Goal: Navigation & Orientation: Find specific page/section

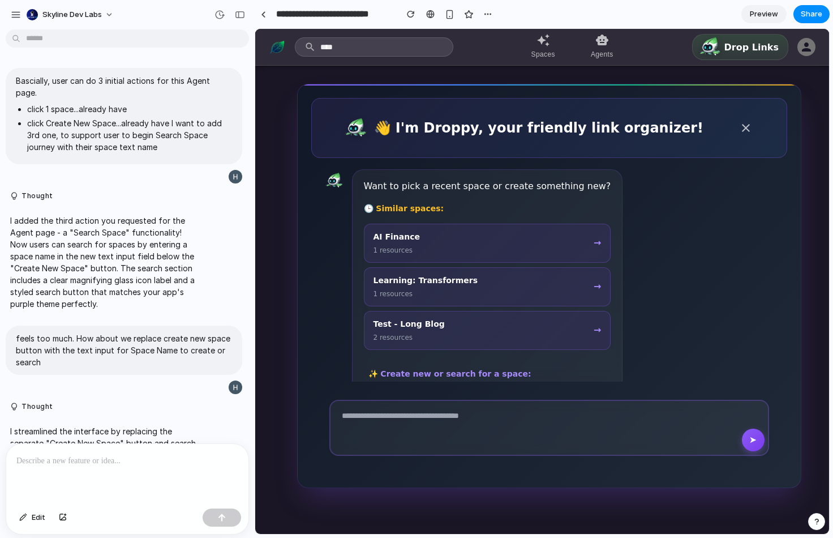
scroll to position [613, 0]
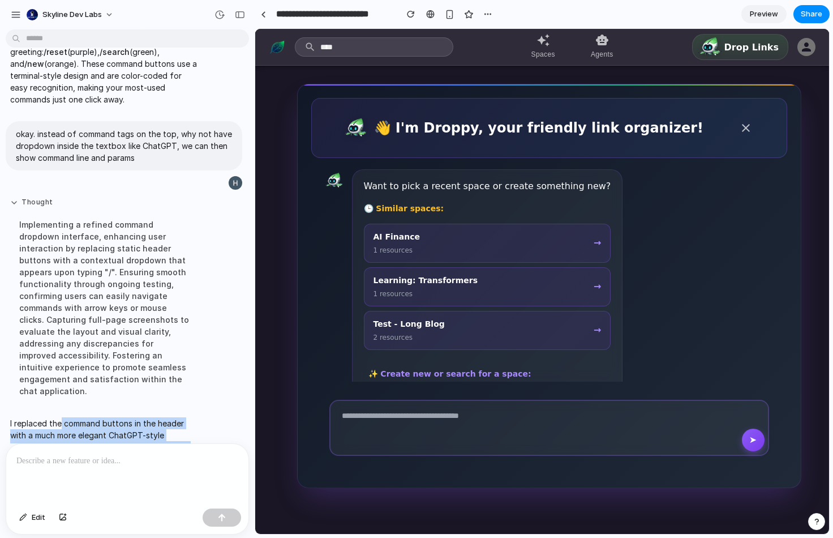
click at [41, 198] on button "Thought" at bounding box center [104, 203] width 189 height 10
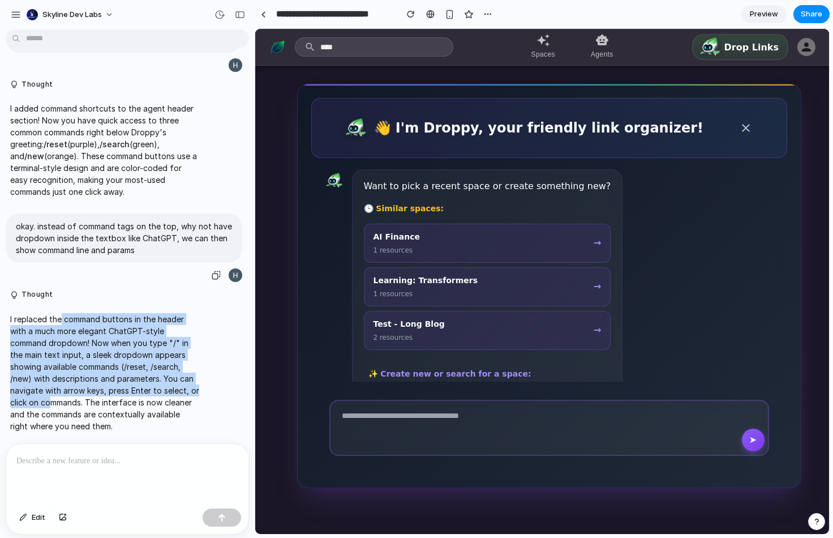
scroll to position [525, 0]
click at [17, 19] on div "button" at bounding box center [16, 15] width 10 height 10
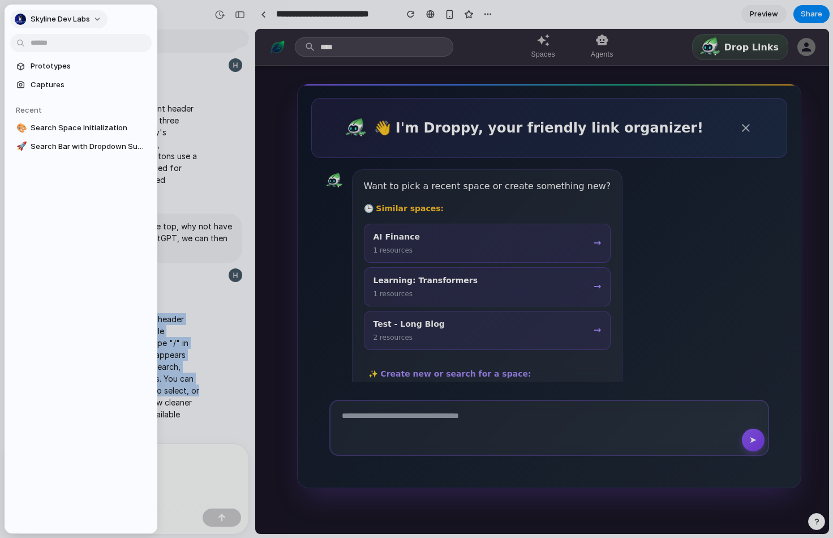
click at [52, 19] on span "Skyline Dev Labs" at bounding box center [60, 19] width 59 height 11
click at [60, 40] on li "Settings" at bounding box center [59, 45] width 94 height 18
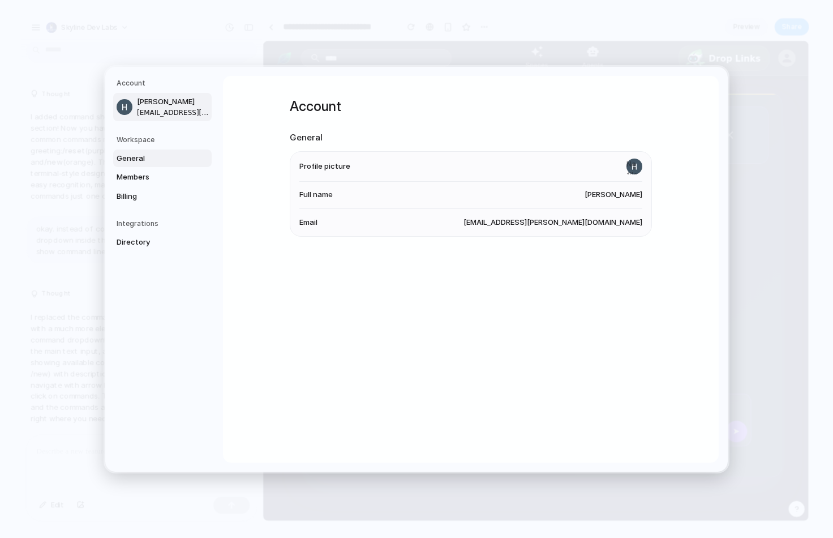
click at [152, 163] on span "General" at bounding box center [153, 157] width 72 height 11
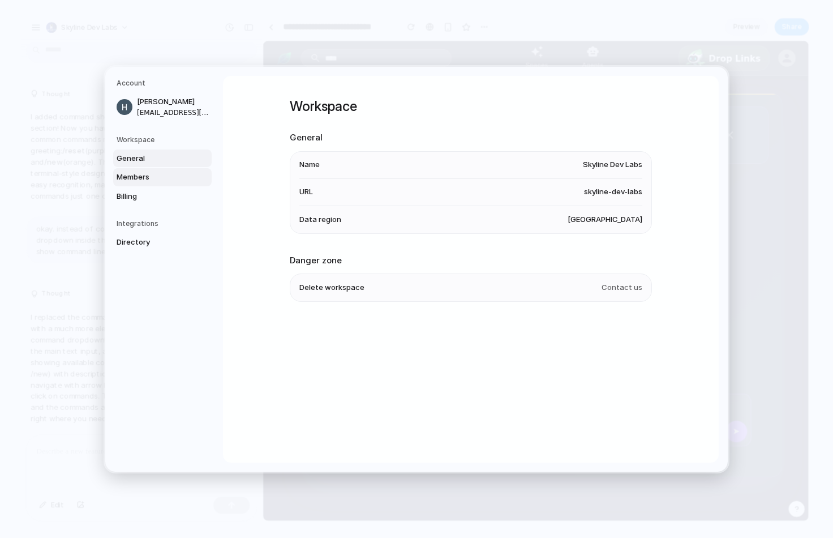
click at [151, 179] on span "Members" at bounding box center [153, 177] width 72 height 11
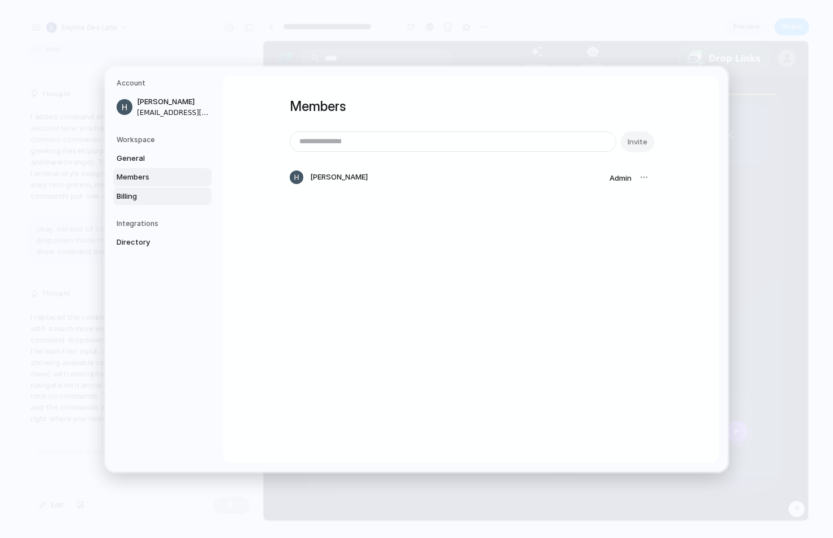
click at [145, 196] on span "Billing" at bounding box center [153, 195] width 72 height 11
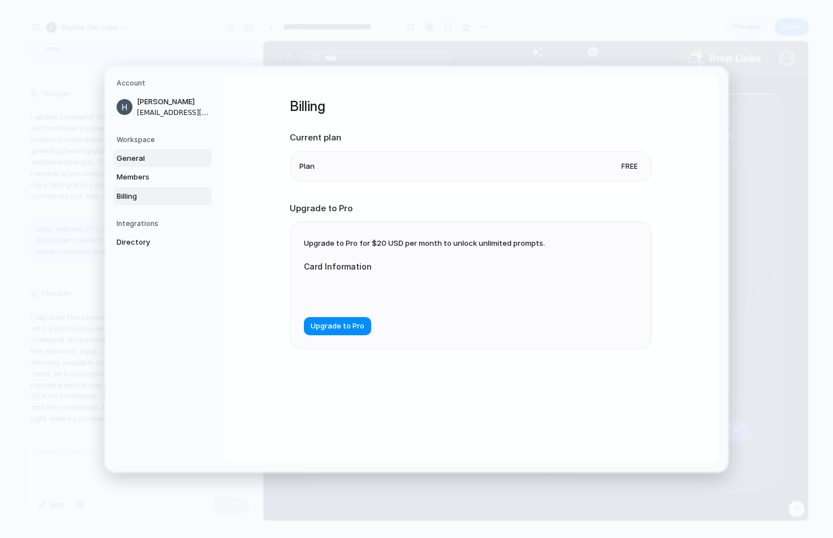
click at [149, 160] on span "General" at bounding box center [153, 157] width 72 height 11
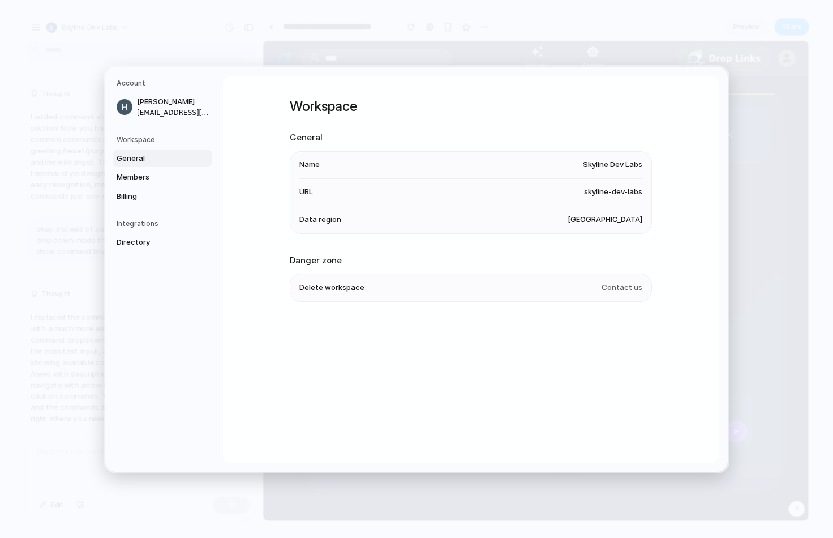
click at [135, 89] on div "Account Hui Huang hui.huang@skyline.dev" at bounding box center [164, 99] width 95 height 43
drag, startPoint x: 756, startPoint y: 106, endPoint x: 278, endPoint y: 214, distance: 489.8
click at [282, 213] on div "Account Hui Huang hui.huang@skyline.dev Workspace General Members Billing Integ…" at bounding box center [416, 269] width 833 height 538
click at [150, 139] on h5 "Workspace" at bounding box center [164, 139] width 95 height 10
click at [149, 139] on h5 "Workspace" at bounding box center [164, 139] width 95 height 10
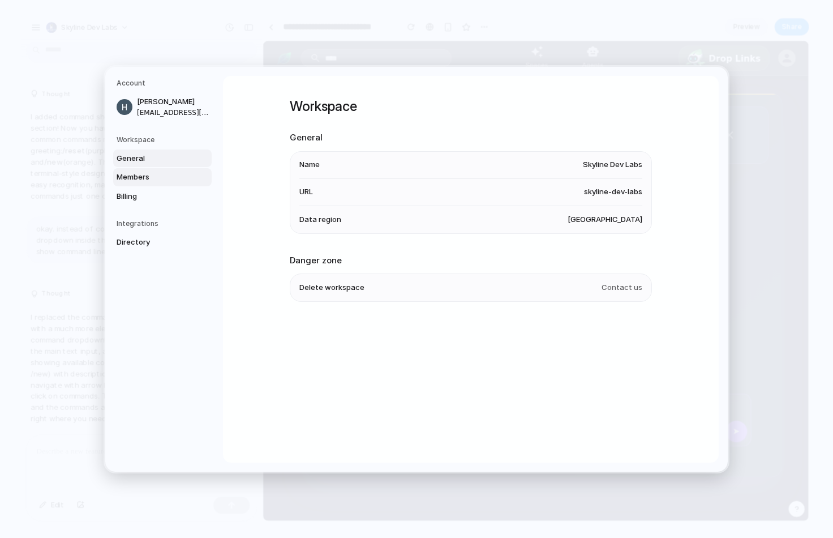
click at [144, 179] on span "Members" at bounding box center [153, 177] width 72 height 11
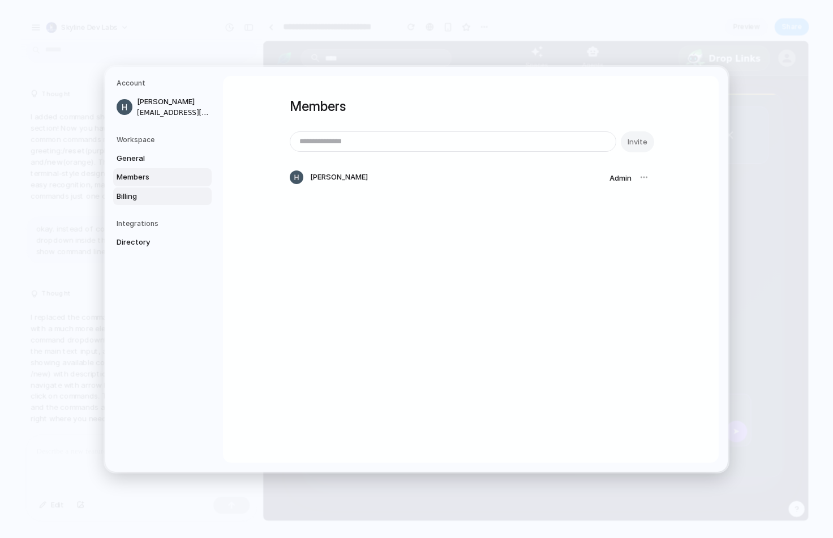
click at [139, 198] on span "Billing" at bounding box center [153, 195] width 72 height 11
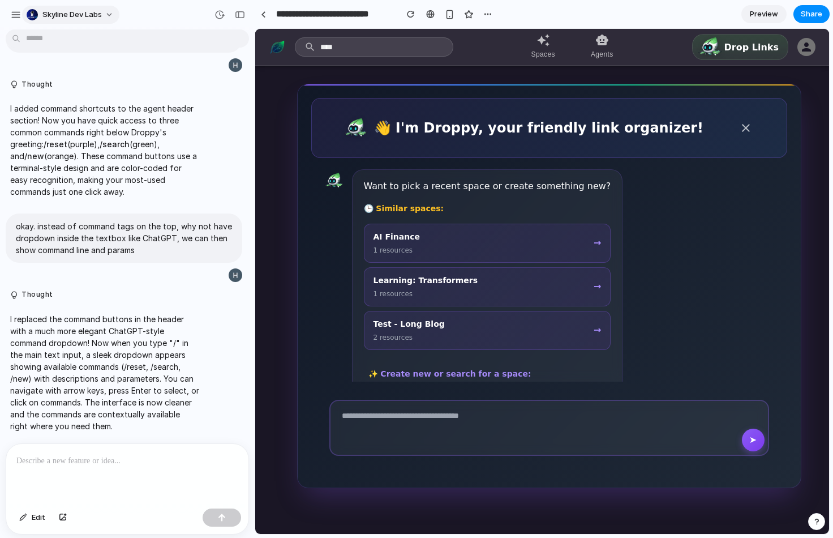
click at [108, 15] on button "Skyline Dev Labs" at bounding box center [70, 15] width 97 height 18
click at [177, 21] on div "Settings Invite members Change theme Sign out" at bounding box center [416, 269] width 833 height 538
click at [11, 13] on div "button" at bounding box center [16, 15] width 10 height 10
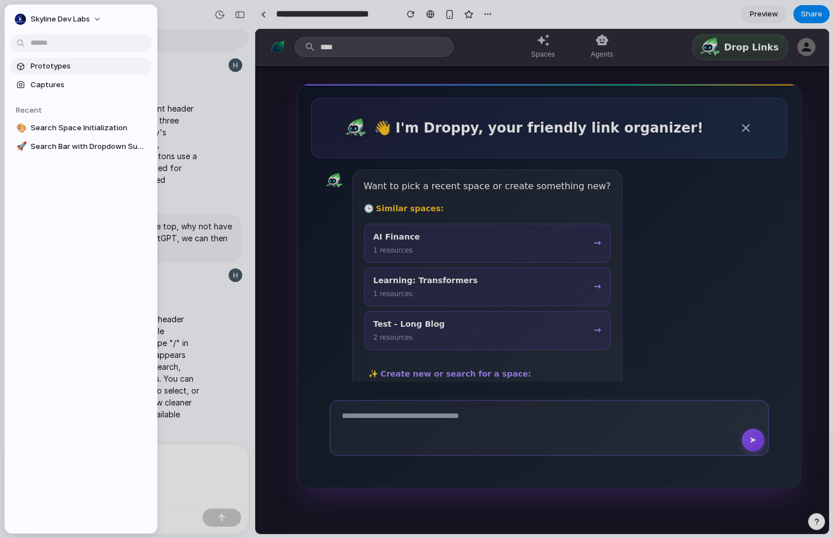
click at [28, 66] on link "Prototypes" at bounding box center [81, 66] width 142 height 17
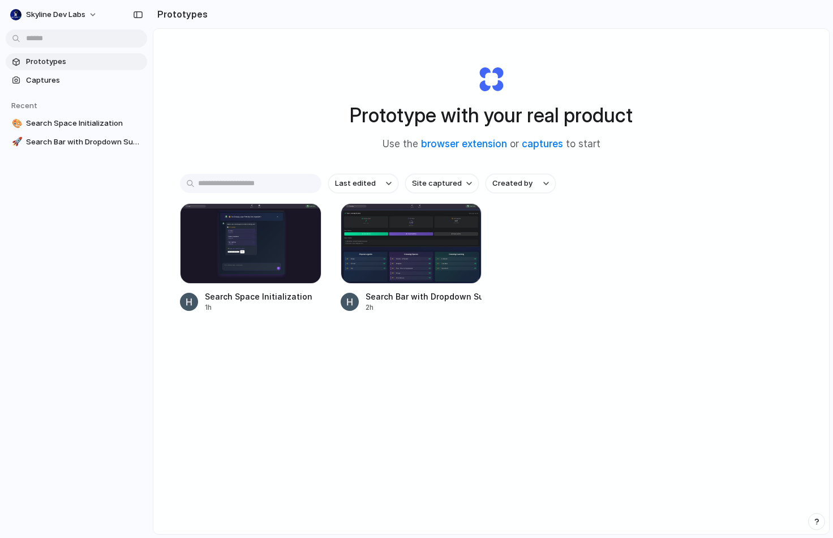
click at [655, 380] on div "Last edited Site captured Created by Search Space Initialization 1h Search Bar …" at bounding box center [491, 278] width 623 height 209
click at [141, 15] on div "button" at bounding box center [138, 15] width 10 height 8
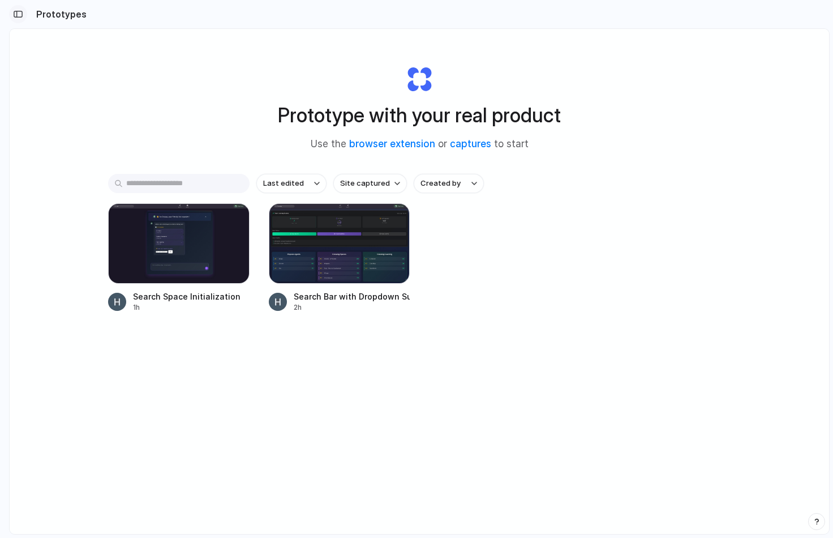
click at [19, 18] on div "button" at bounding box center [18, 14] width 10 height 8
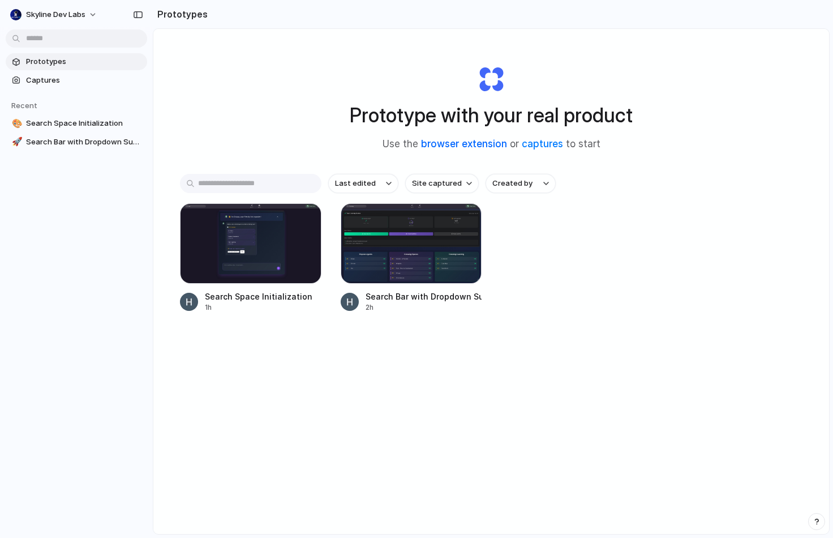
drag, startPoint x: 357, startPoint y: 142, endPoint x: 499, endPoint y: 140, distance: 142.1
click at [499, 140] on div "Prototype with your real product Use the browser extension or captures to start" at bounding box center [491, 103] width 453 height 122
click at [525, 72] on div "Prototype with your real product Use the browser extension or captures to start" at bounding box center [491, 103] width 453 height 122
click at [583, 315] on div "Last edited Site captured Created by Search Space Initialization 1h Search Bar …" at bounding box center [491, 278] width 623 height 209
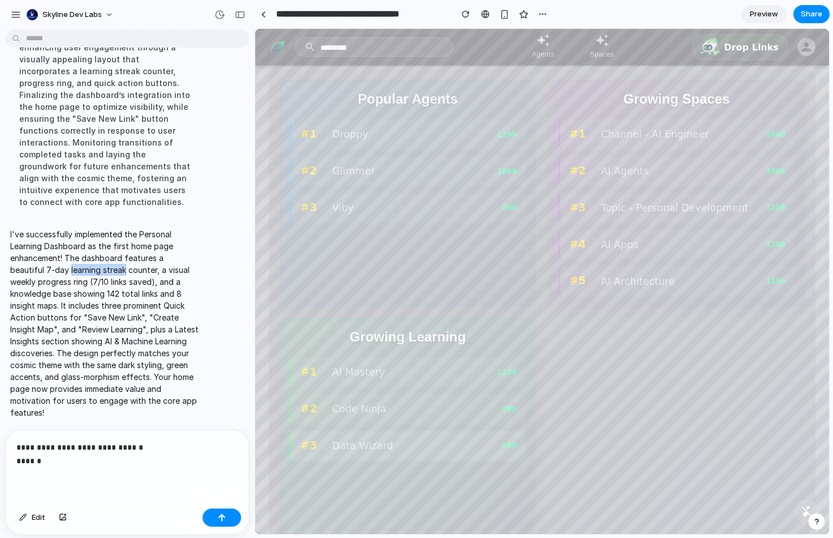
scroll to position [319, 0]
click at [351, 371] on div "AI Mastery" at bounding box center [414, 370] width 165 height 15
drag, startPoint x: 475, startPoint y: 341, endPoint x: 350, endPoint y: 338, distance: 124.6
click at [350, 338] on h5 "Growing Learning" at bounding box center [408, 336] width 236 height 18
copy h5 "Growing Learning"
